Goal: Communication & Community: Answer question/provide support

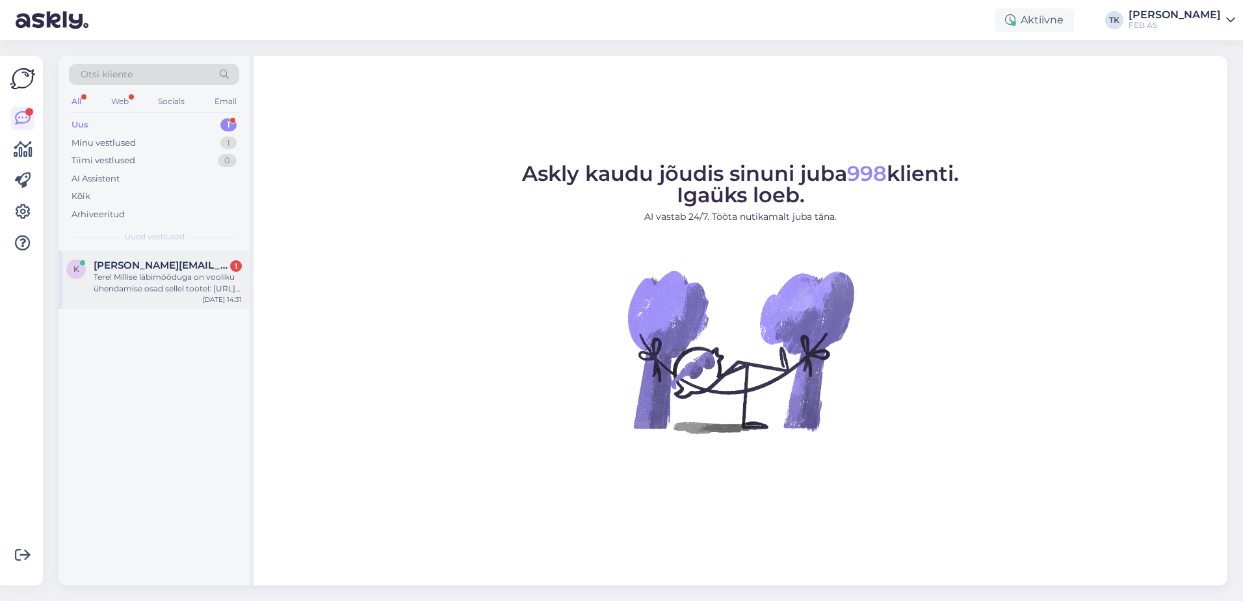
click at [158, 285] on div "Tere! Millise läbimõõduga on vooliku ühendamise osad sellel tootel: [URL][DOMAI…" at bounding box center [168, 282] width 148 height 23
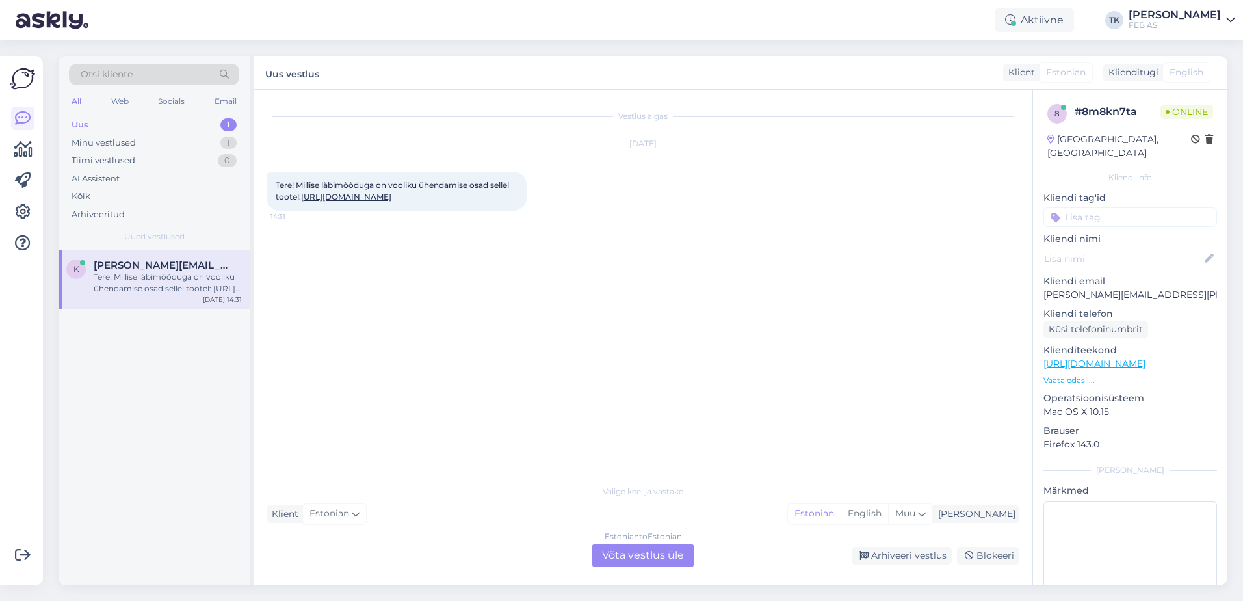
click at [634, 558] on div "Estonian to Estonian Võta vestlus üle" at bounding box center [643, 554] width 103 height 23
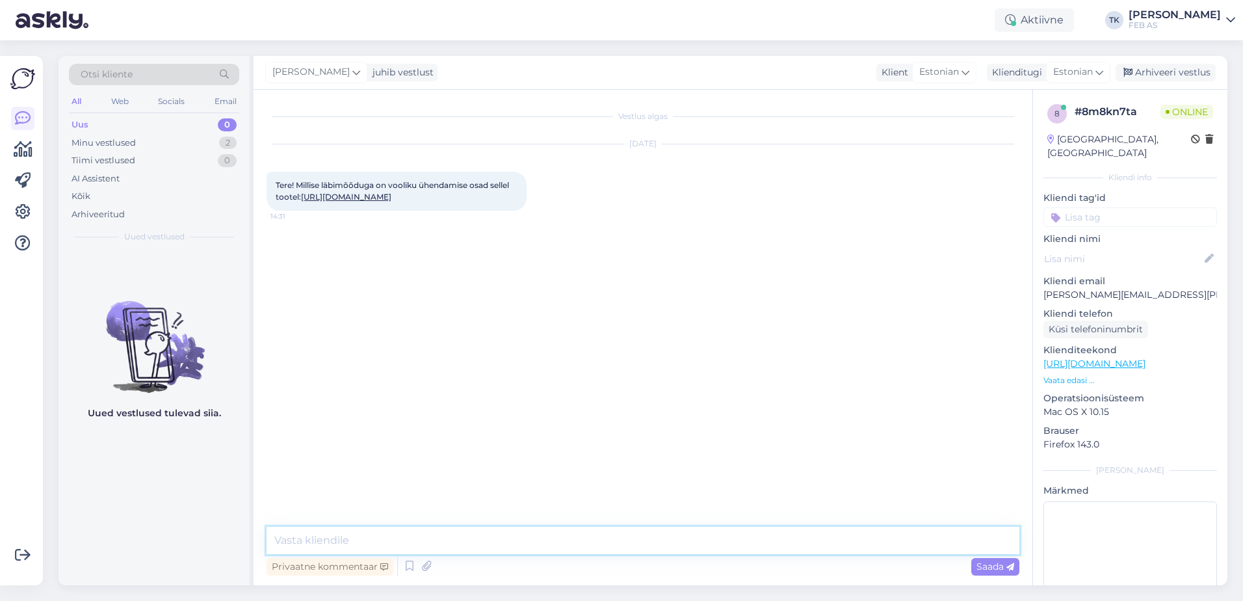
click at [475, 539] on textarea at bounding box center [643, 540] width 753 height 27
type textarea "Tere!"
click at [391, 197] on link "[URL][DOMAIN_NAME]" at bounding box center [346, 197] width 90 height 10
drag, startPoint x: 276, startPoint y: 185, endPoint x: 301, endPoint y: 196, distance: 27.4
click at [301, 196] on span "Tere! Millise läbimõõduga on vooliku ühendamise osad sellel tootel: [URL][DOMAI…" at bounding box center [393, 190] width 235 height 21
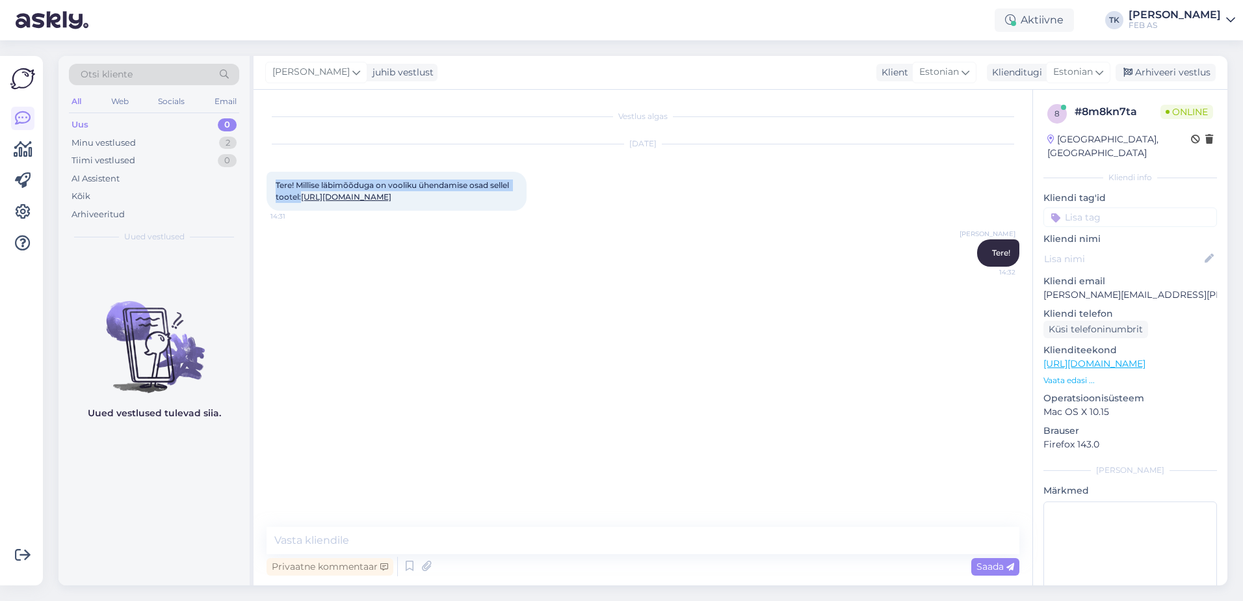
copy span "Tere! Millise läbimõõduga on vooliku ühendamise osad sellel tootel:"
click at [484, 531] on textarea at bounding box center [643, 540] width 753 height 27
type textarea "p"
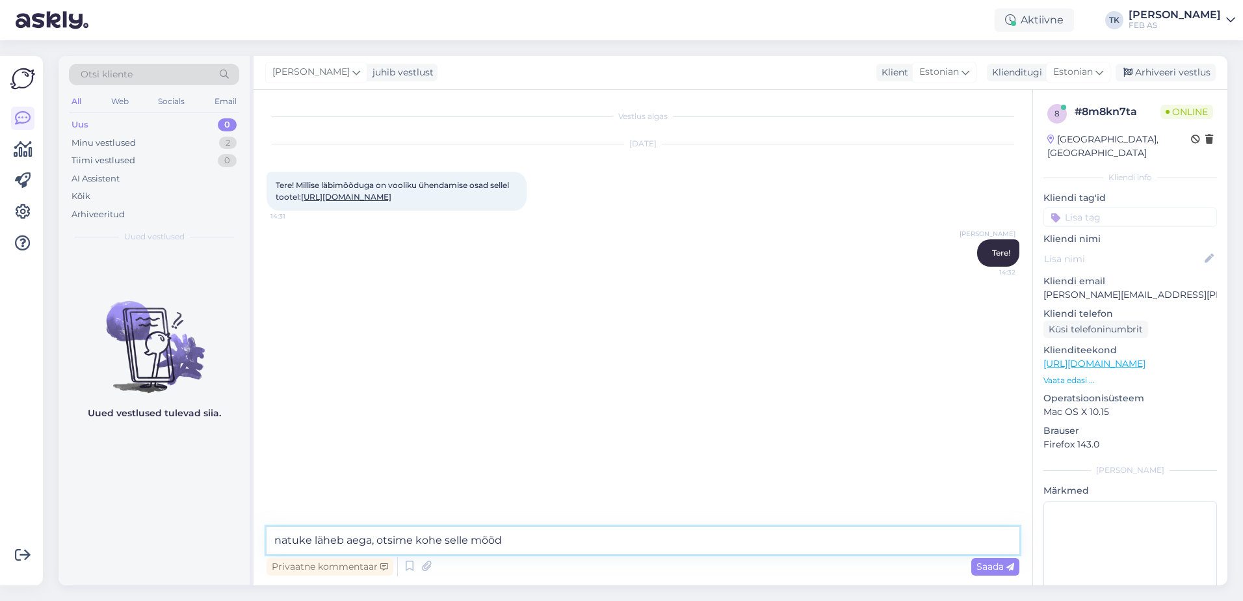
type textarea "natuke läheb aega, otsime kohe selle mõõdu"
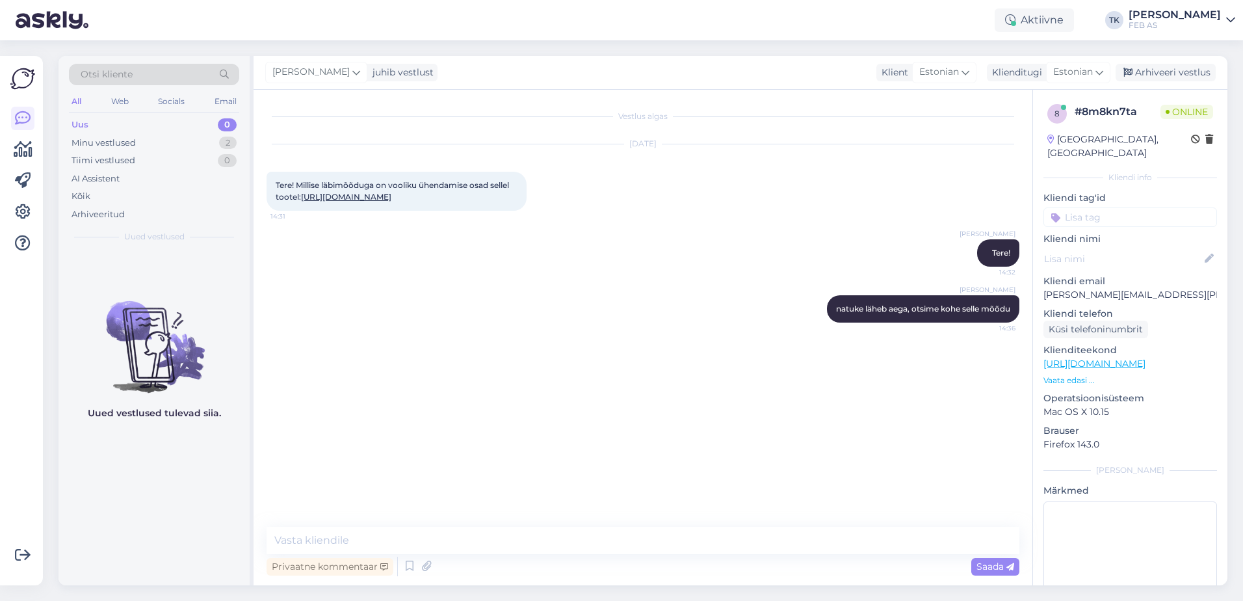
click at [691, 382] on div "Vestlus algas [DATE] Tere! Millise läbimõõduga on vooliku ühendamise osad selle…" at bounding box center [649, 309] width 764 height 412
click at [518, 545] on textarea at bounding box center [643, 540] width 753 height 27
type textarea "18 ja 23 mm on välismõõt"
click at [621, 411] on div "Vestlus algas [DATE] Tere! Millise läbimõõduga on vooliku ühendamise osad selle…" at bounding box center [649, 309] width 764 height 412
click at [367, 544] on textarea at bounding box center [643, 540] width 753 height 27
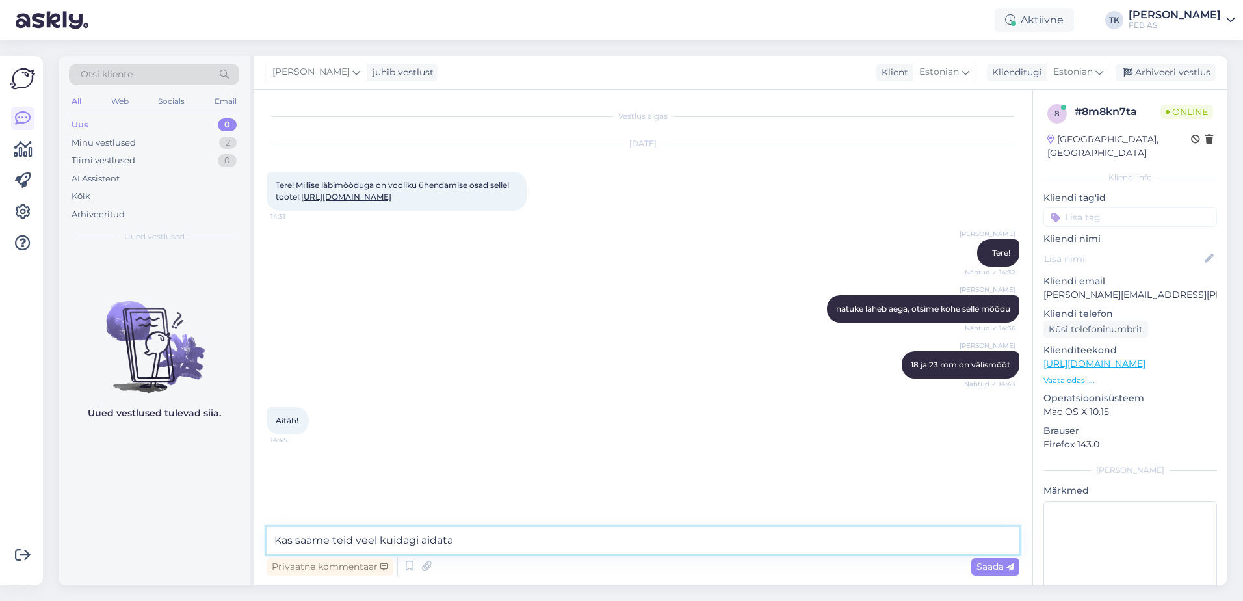
type textarea "Kas saame teid veel kuidagi aidata?"
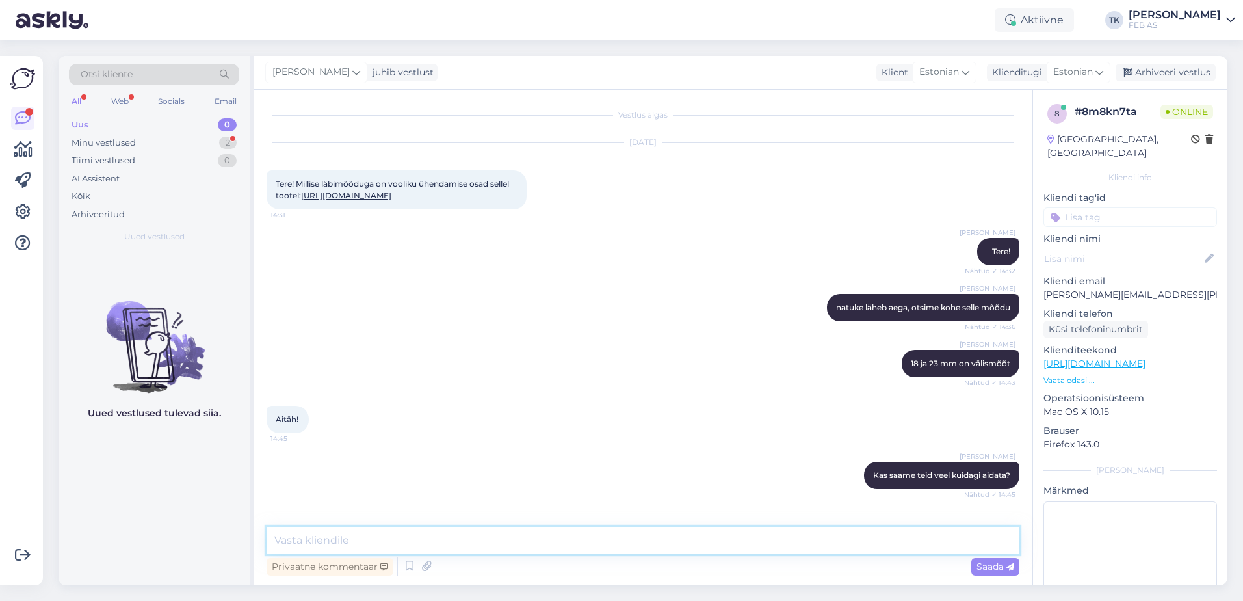
scroll to position [104, 0]
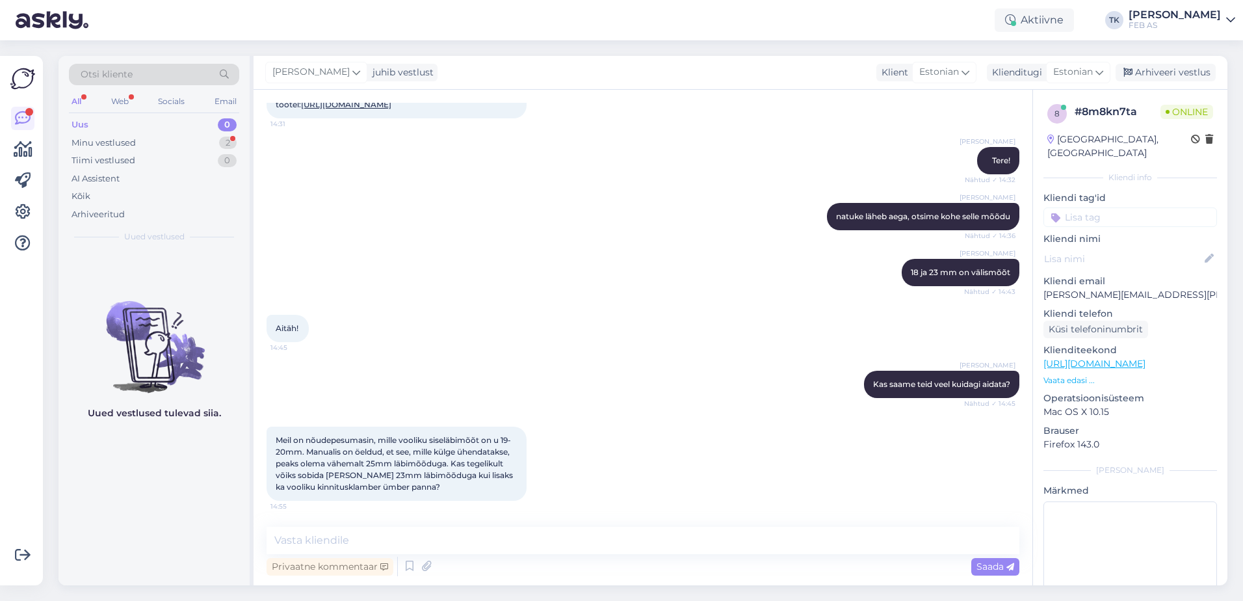
click at [564, 351] on div "Aitäh! 14:45" at bounding box center [643, 328] width 753 height 56
click at [426, 529] on textarea at bounding box center [643, 540] width 753 height 27
click at [572, 396] on div "Triinu [PERSON_NAME] Kas saame teid veel kuidagi aidata? Nähtud ✓ 14:45" at bounding box center [643, 384] width 753 height 56
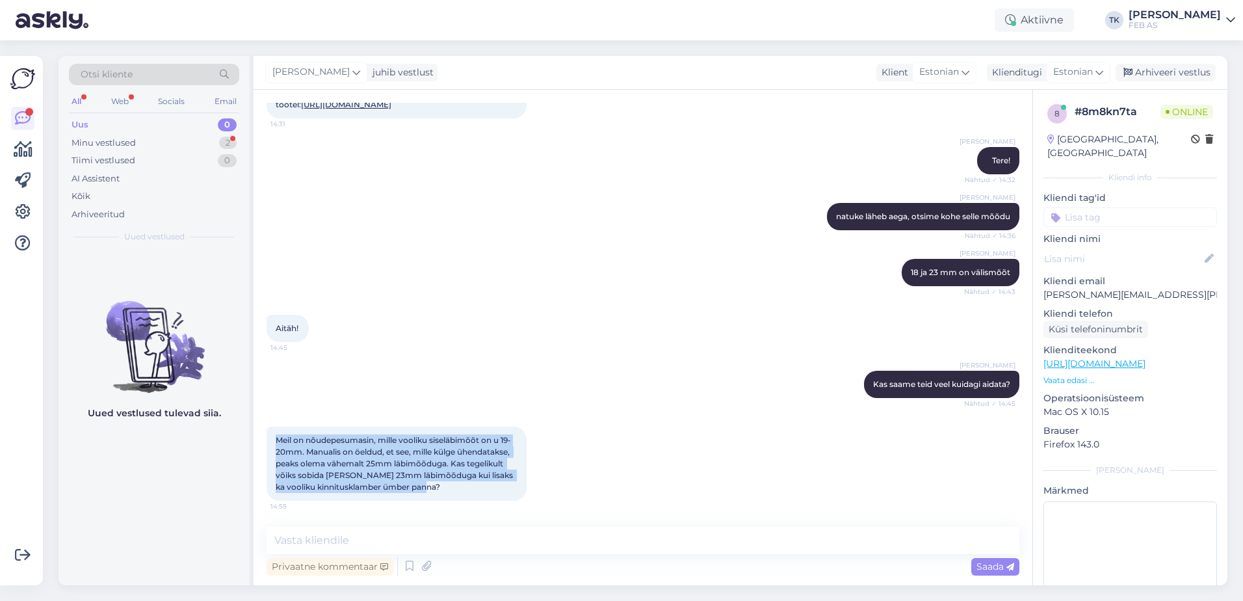
drag, startPoint x: 452, startPoint y: 491, endPoint x: 276, endPoint y: 443, distance: 182.8
click at [276, 443] on div "Meil on nõudepesumasin, mille vooliku siseläbimõõt on u 19-20mm. Manualis on öe…" at bounding box center [397, 463] width 260 height 74
copy span "Meil on nõudepesumasin, mille vooliku siseläbimõõt on u 19-20mm. Manualis on öe…"
click at [414, 530] on textarea at bounding box center [643, 540] width 753 height 27
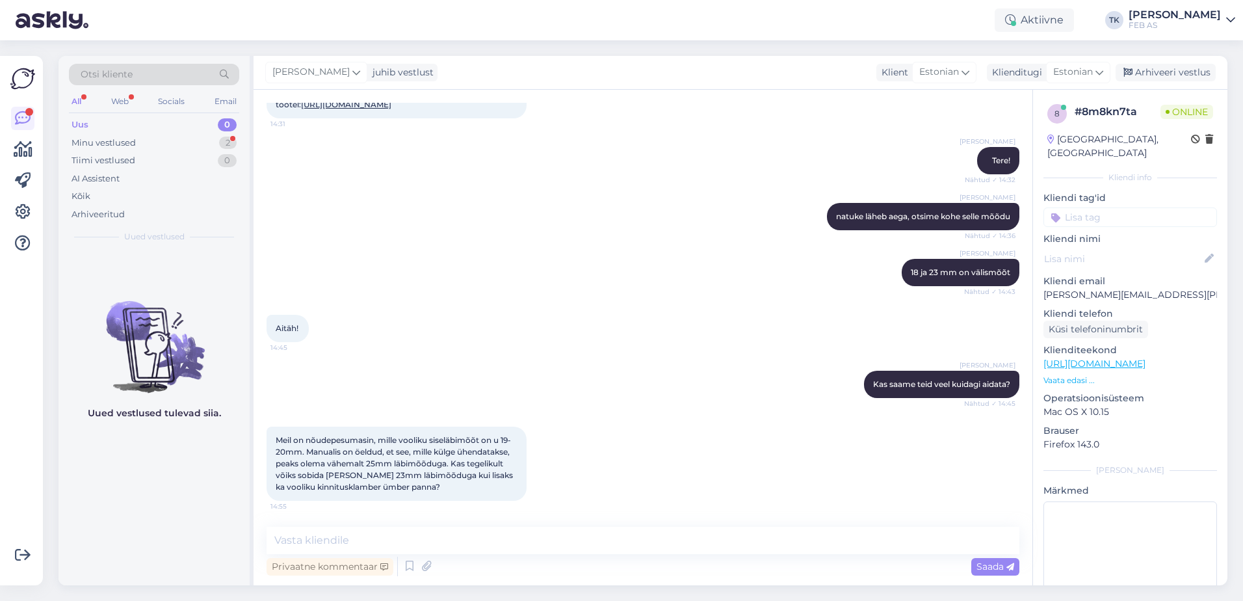
click at [740, 361] on div "Triinu [PERSON_NAME] Kas saame teid veel kuidagi aidata? Nähtud ✓ 14:45" at bounding box center [643, 384] width 753 height 56
click at [179, 140] on div "Minu vestlused 2" at bounding box center [154, 143] width 170 height 18
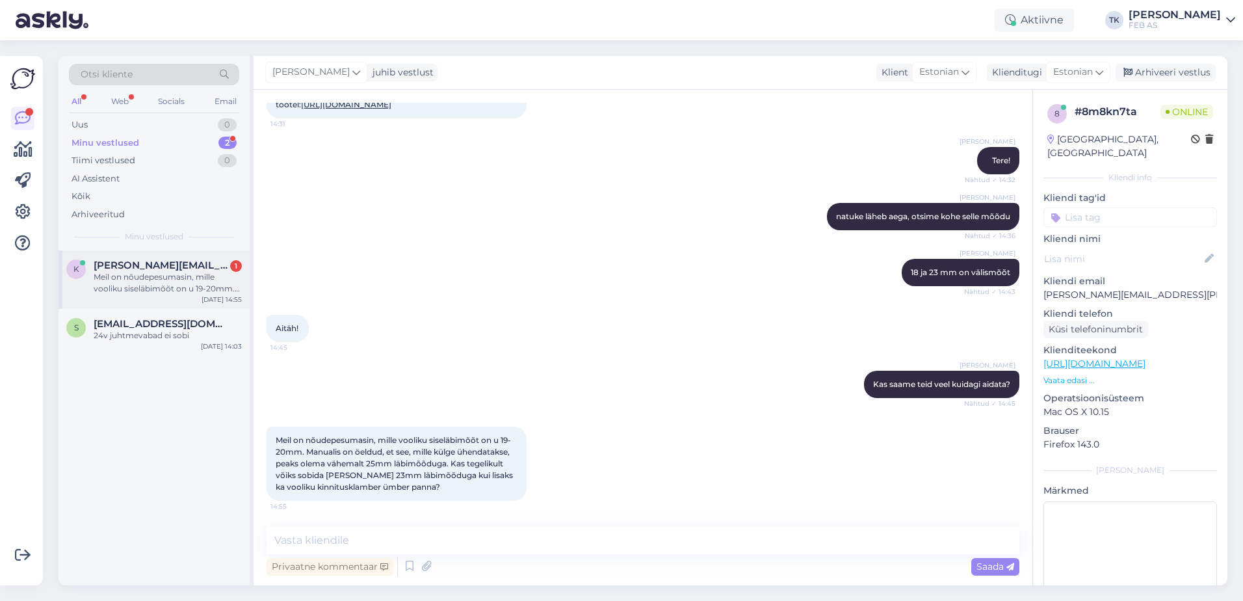
click at [150, 301] on div "k [PERSON_NAME][EMAIL_ADDRESS][PERSON_NAME][DOMAIN_NAME] 1 Meil on nõudepesumas…" at bounding box center [154, 279] width 191 height 59
drag, startPoint x: 135, startPoint y: 341, endPoint x: 148, endPoint y: 287, distance: 54.9
click at [135, 338] on div "24v juhtmevabad ei sobi" at bounding box center [168, 336] width 148 height 12
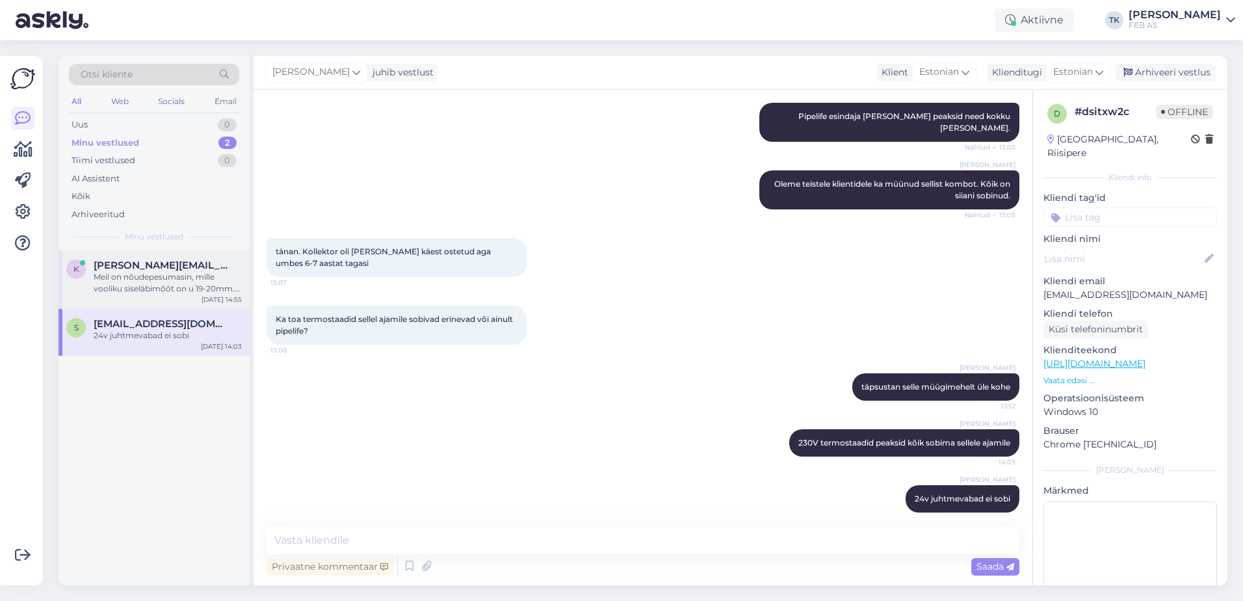
click at [148, 279] on div "Meil on nõudepesumasin, mille vooliku siseläbimõõt on u 19-20mm. Manualis on öe…" at bounding box center [168, 282] width 148 height 23
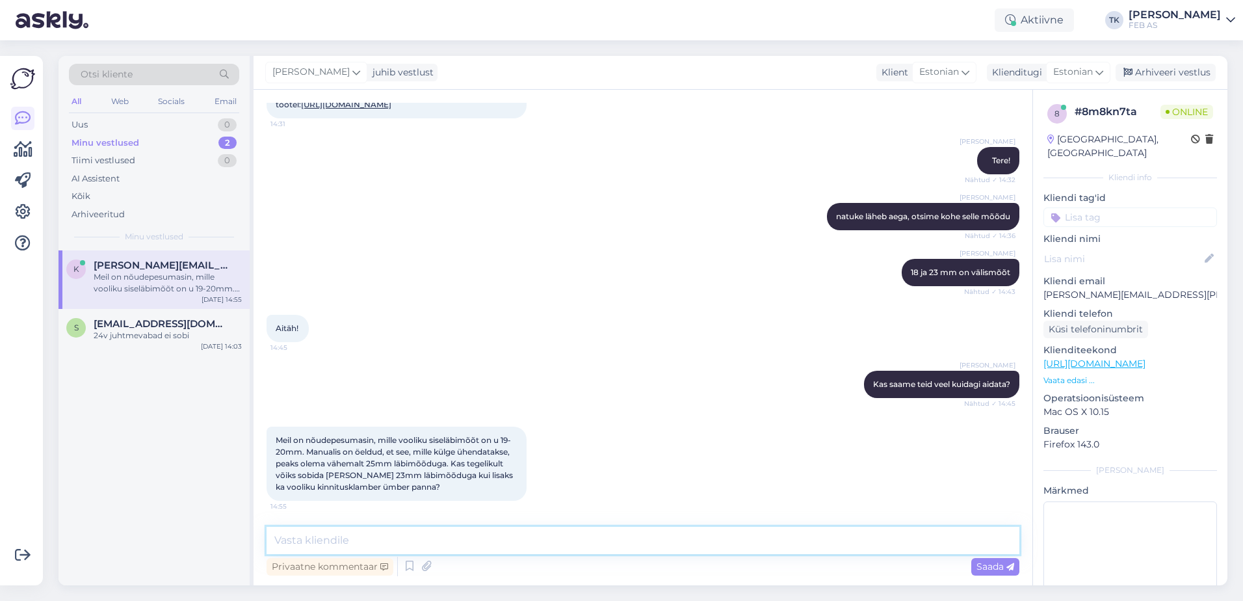
click at [486, 538] on textarea at bounding box center [643, 540] width 753 height 27
type textarea "Jah, see sobib. Vooliku ots on kummist ja see tulebki voolikuklambriga kinni tõ…"
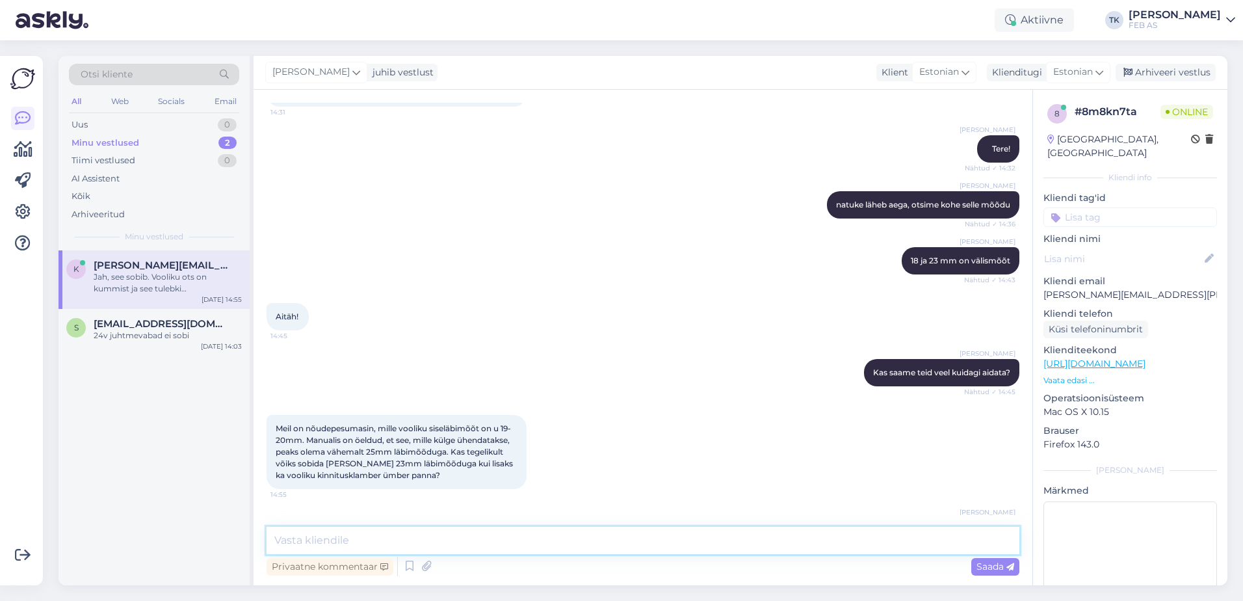
scroll to position [172, 0]
